Goal: Information Seeking & Learning: Learn about a topic

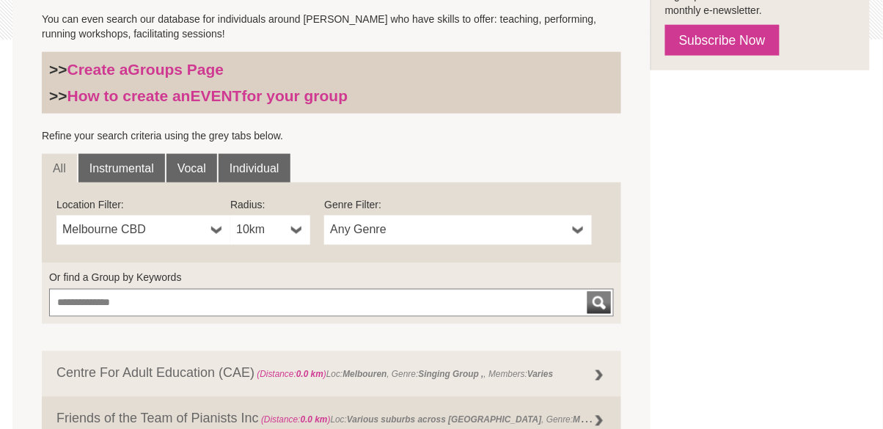
scroll to position [398, 0]
click at [198, 232] on span "Melbourne CBD" at bounding box center [133, 230] width 143 height 18
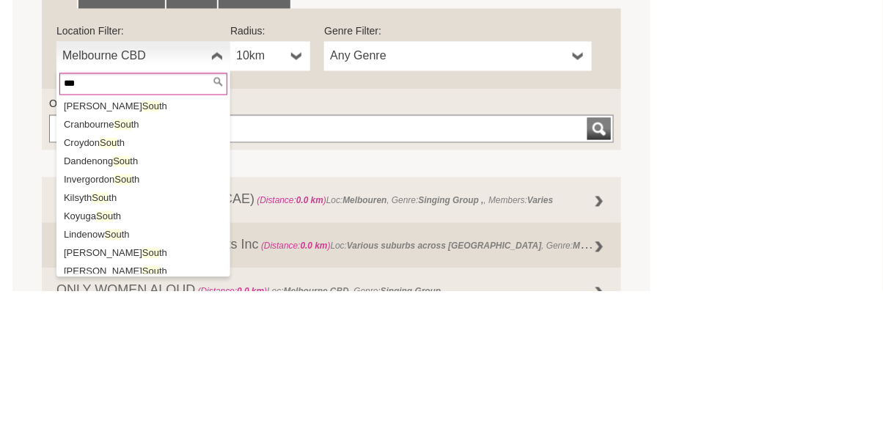
scroll to position [433, 0]
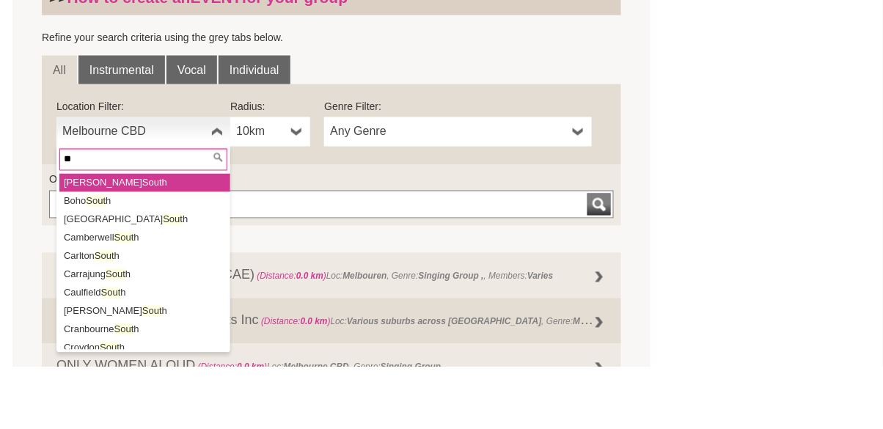
type input "*"
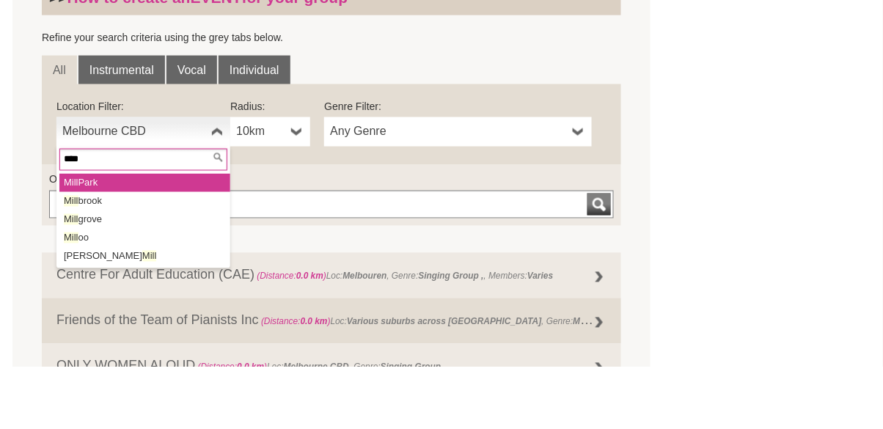
type input "****"
click at [94, 249] on li "Mill Park" at bounding box center [144, 245] width 171 height 18
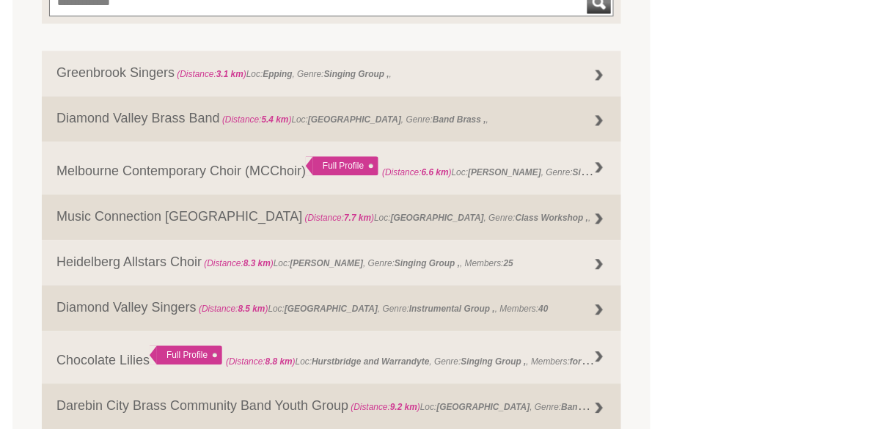
scroll to position [699, 0]
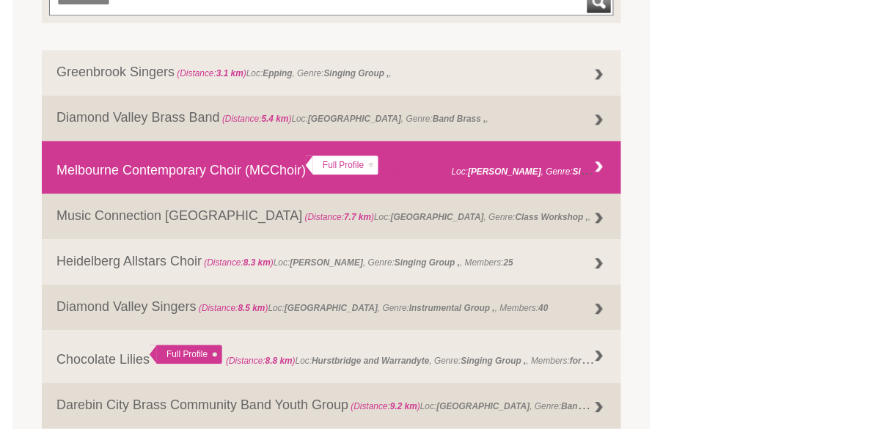
click at [205, 161] on link "Melbourne Contemporary Choir (MCChoir) Full Profile (Distance: 6.6 km ) Loc: Ma…" at bounding box center [331, 167] width 579 height 53
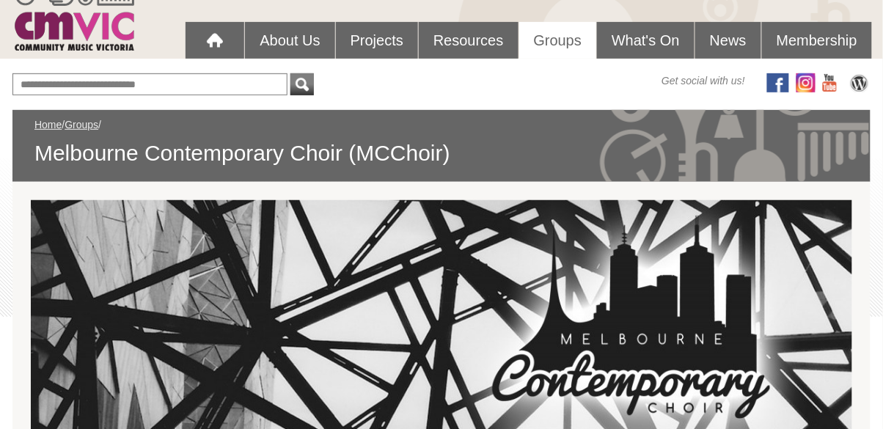
scroll to position [118, 0]
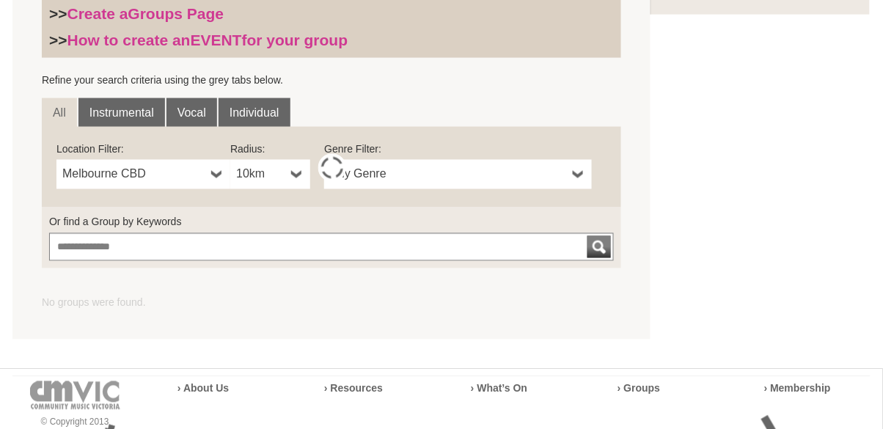
scroll to position [452, 0]
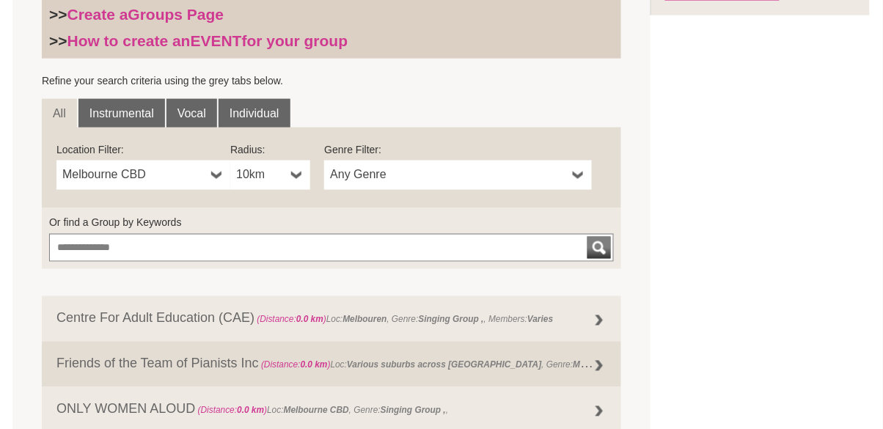
click at [210, 166] on link "Melbourne CBD" at bounding box center [143, 175] width 174 height 29
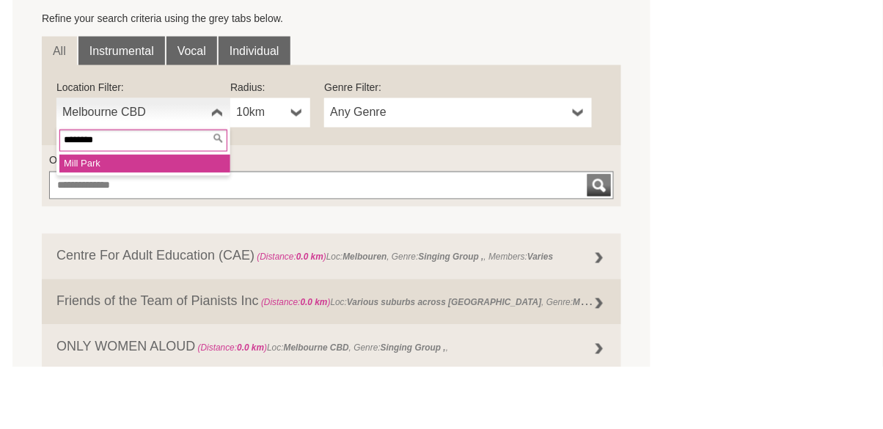
type input "********"
click at [98, 223] on li "Mill Par k" at bounding box center [144, 226] width 171 height 18
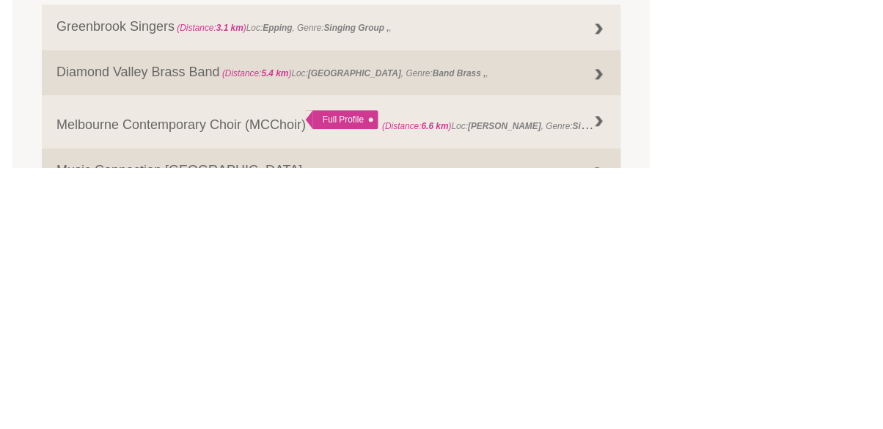
scroll to position [483, 0]
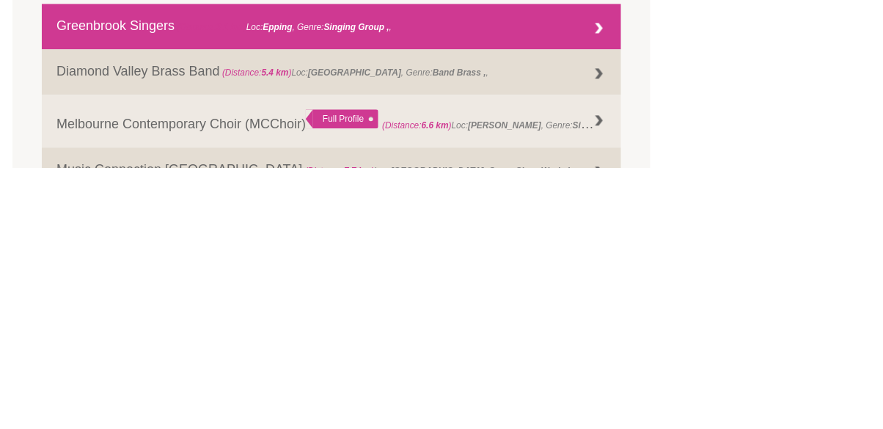
click at [118, 296] on link "Greenbrook Singers (Distance: 3.1 km ) Loc: Epping , Genre: Singing Group ," at bounding box center [331, 287] width 579 height 45
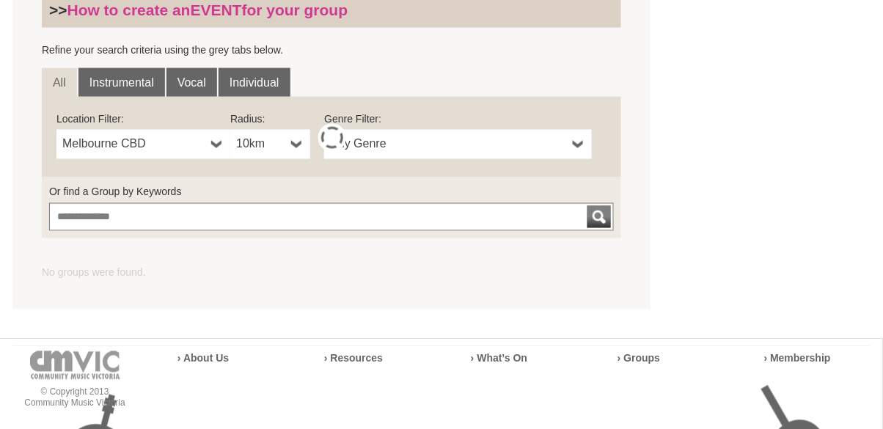
scroll to position [452, 0]
